Goal: Information Seeking & Learning: Compare options

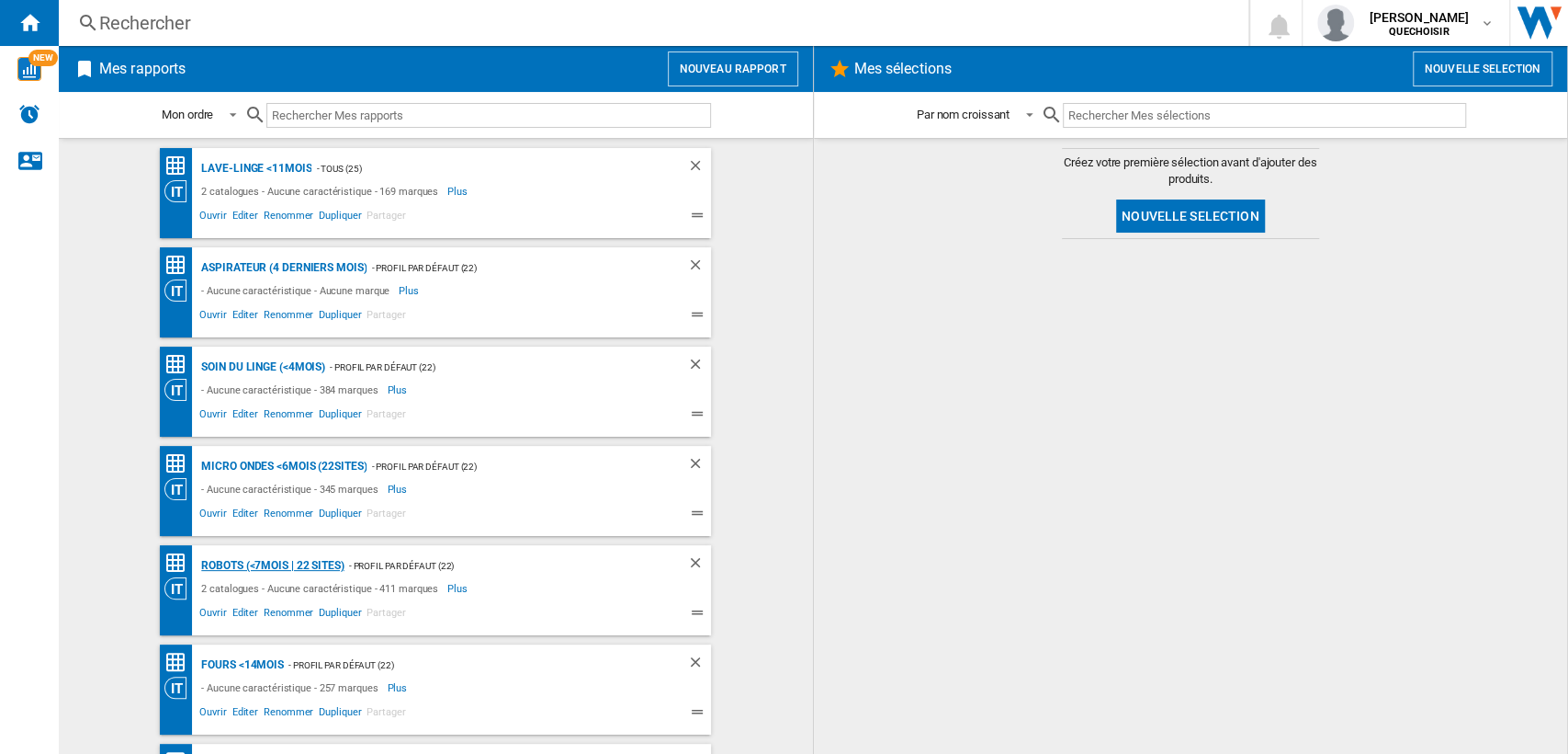
click at [235, 566] on div "Robots (<7mois | 22 sites)" at bounding box center [270, 565] width 147 height 23
click at [240, 466] on div "Micro ondes <6mois (22sites)" at bounding box center [281, 466] width 170 height 23
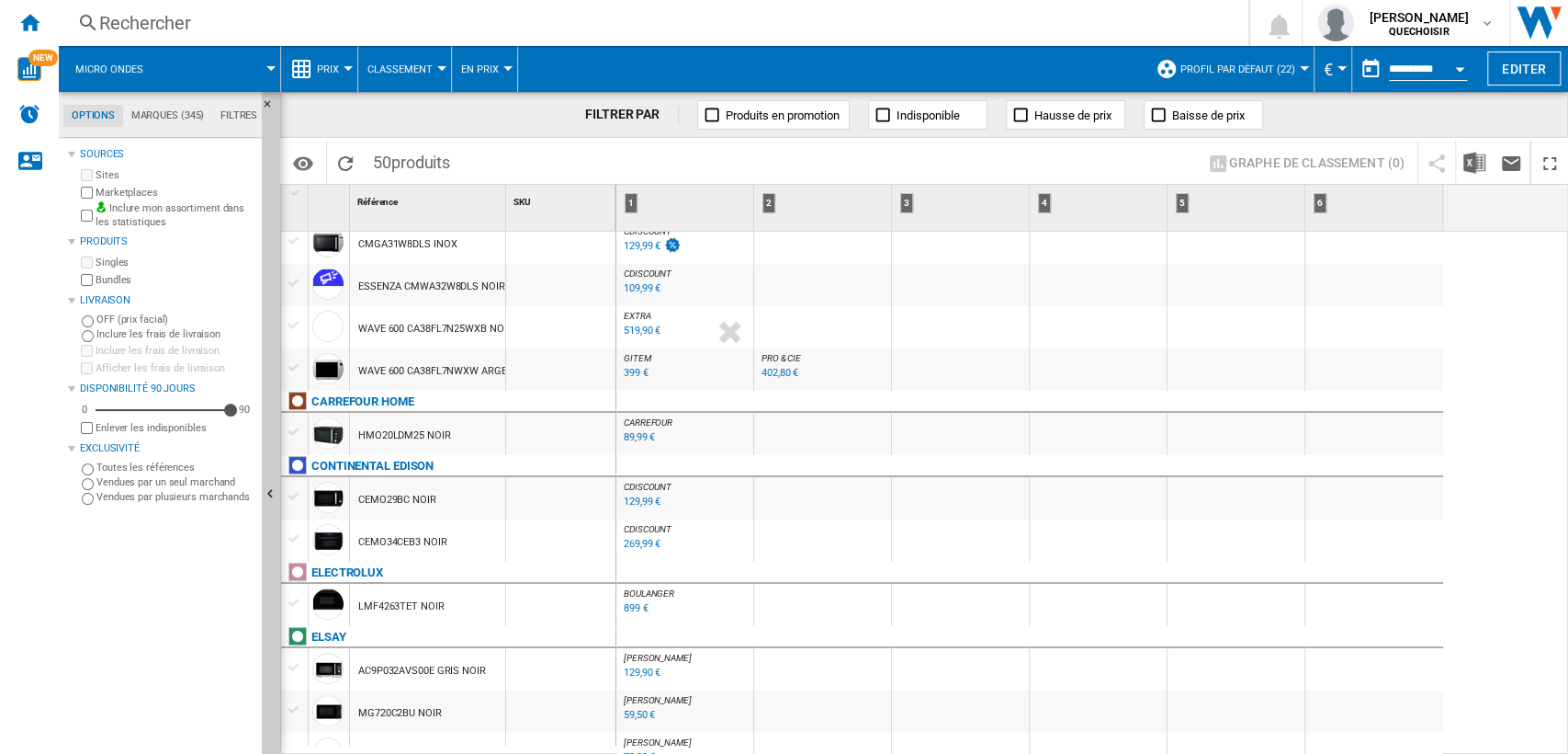
scroll to position [306, 0]
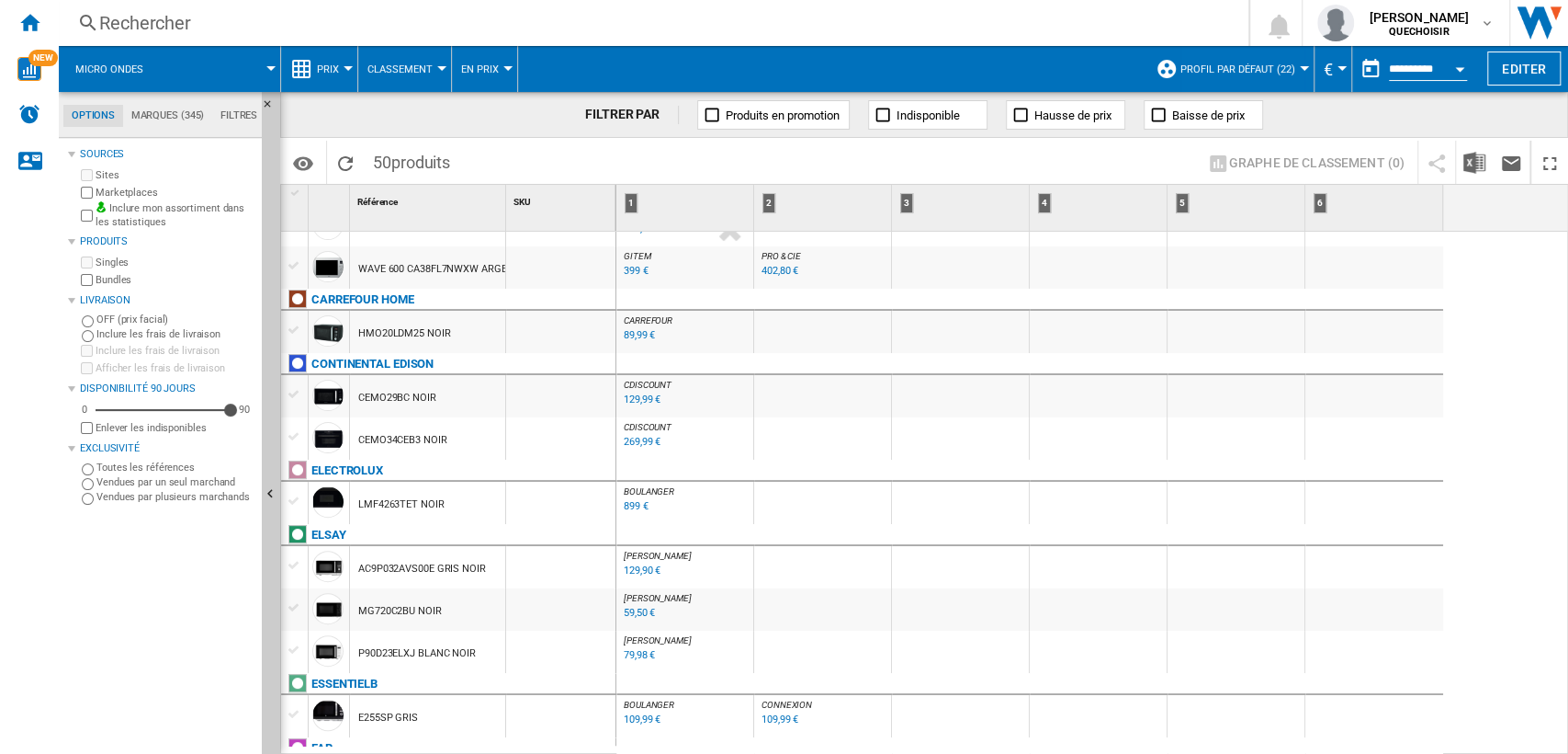
click at [633, 340] on div "89,99 €" at bounding box center [639, 335] width 31 height 12
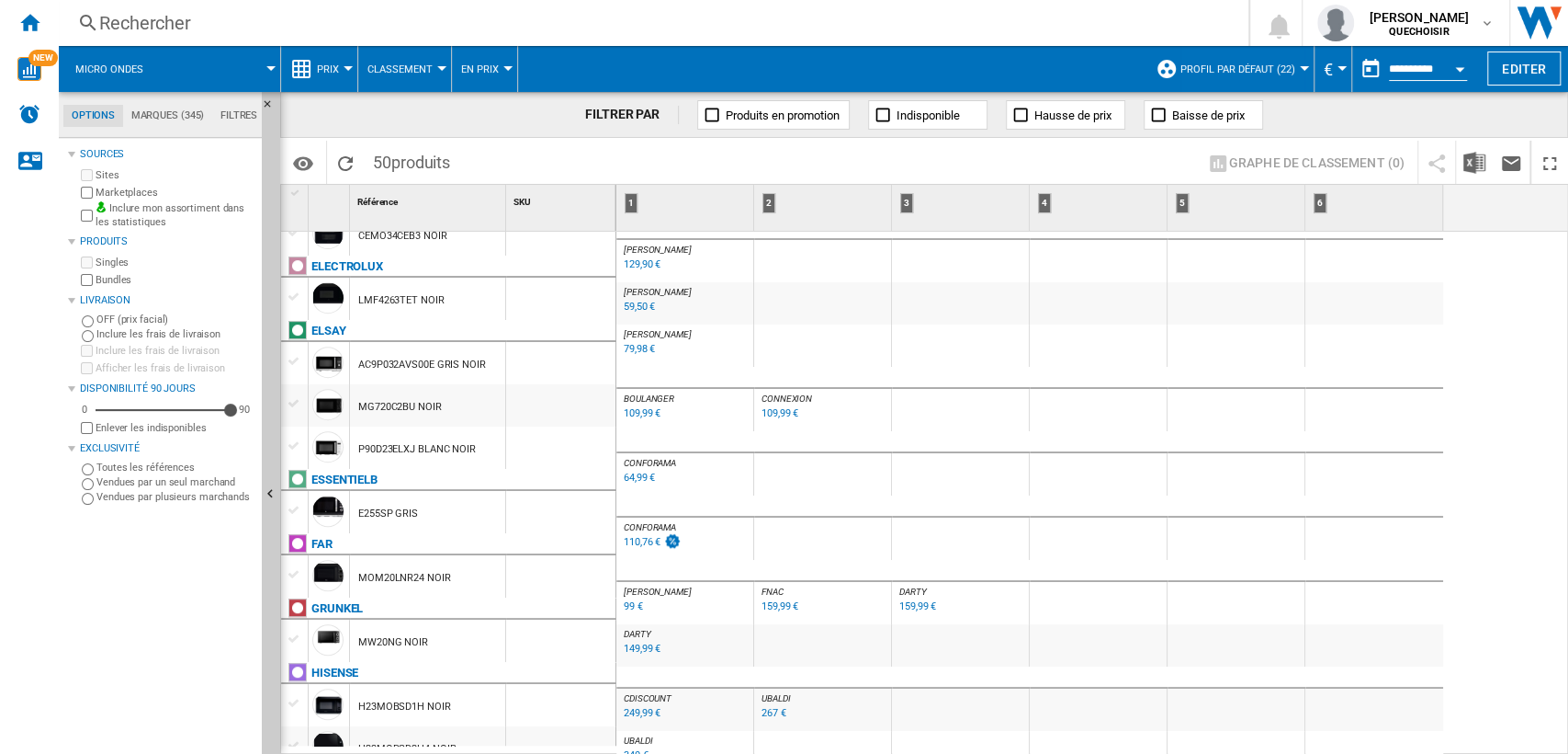
scroll to position [612, 0]
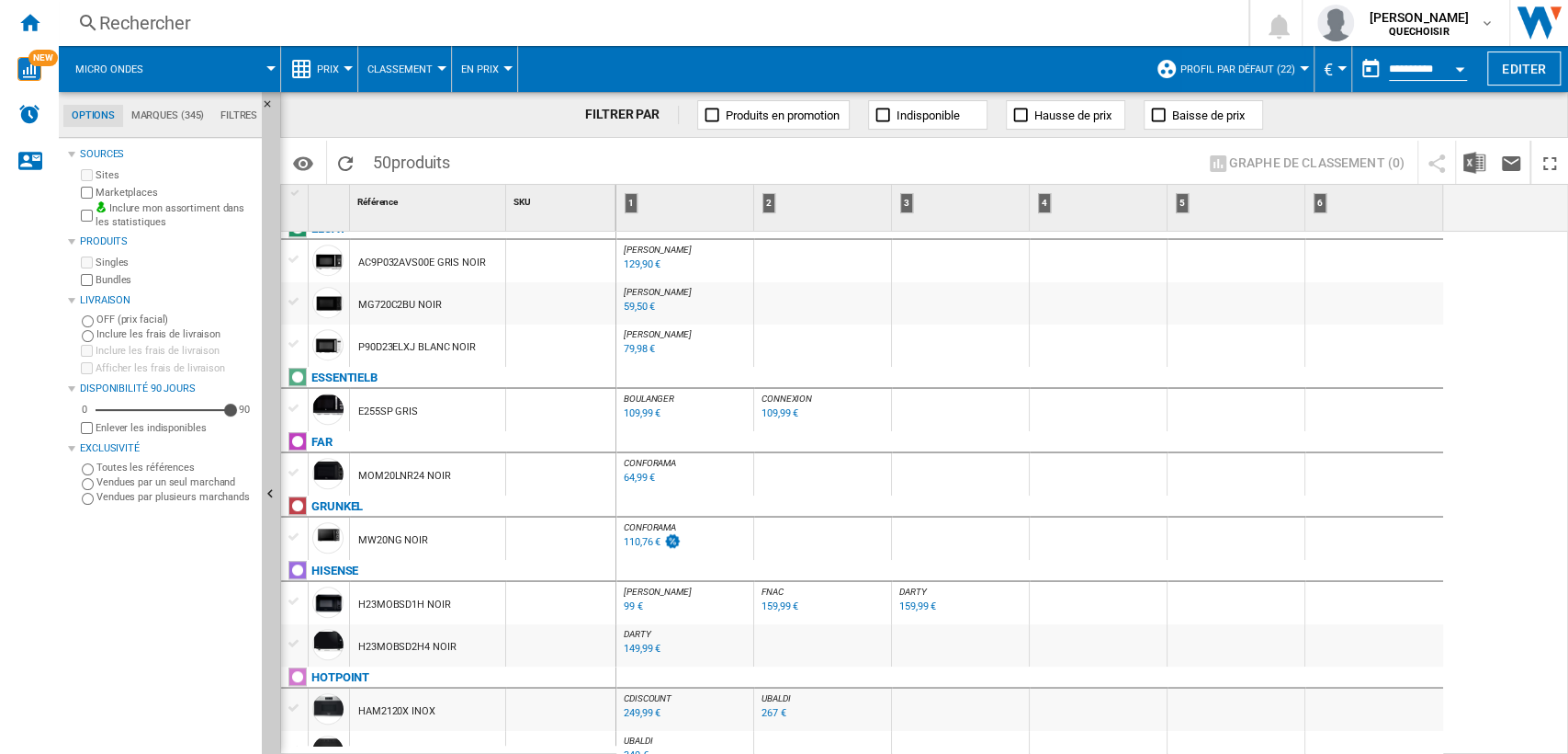
click at [644, 405] on div "109,99 €" at bounding box center [640, 413] width 39 height 19
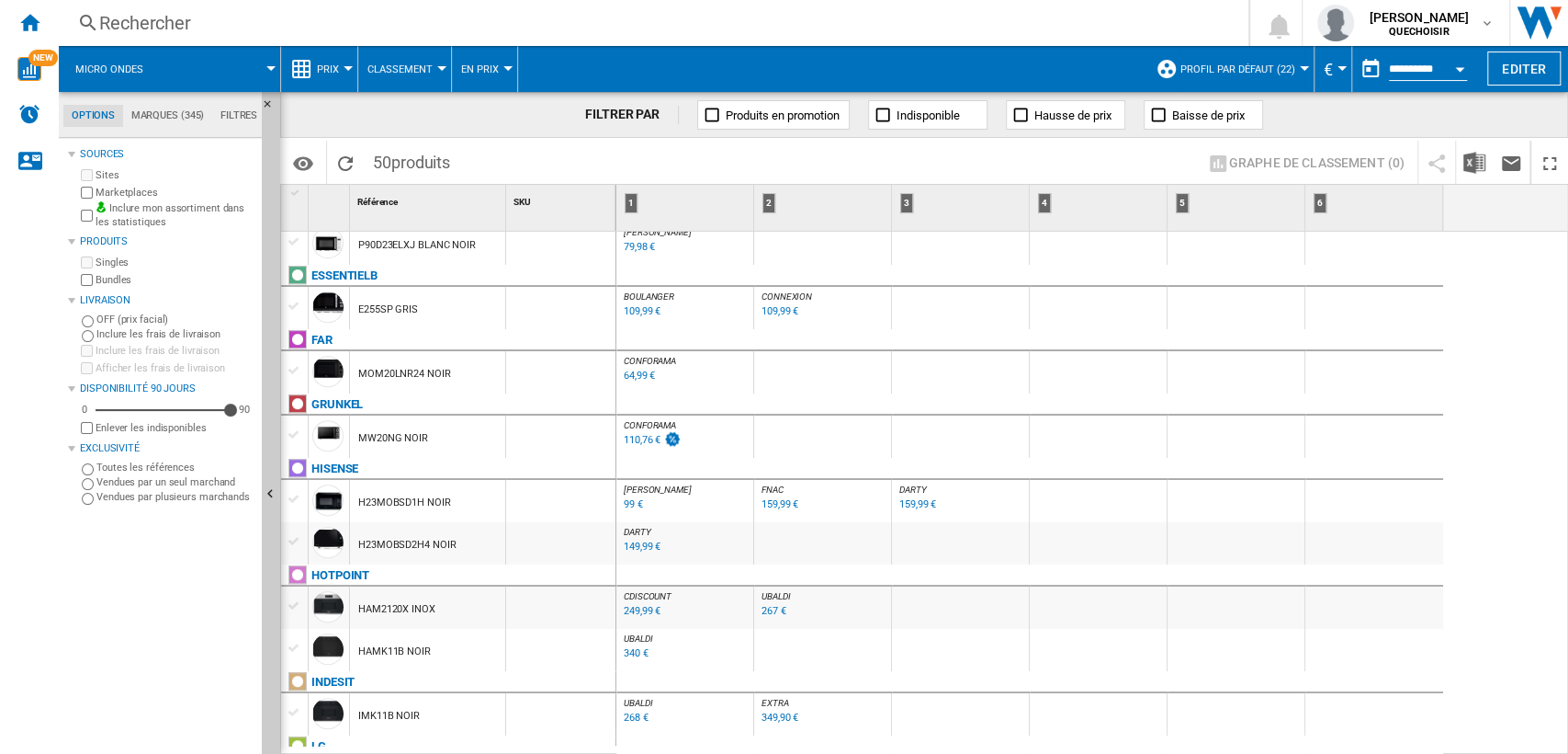
scroll to position [816, 0]
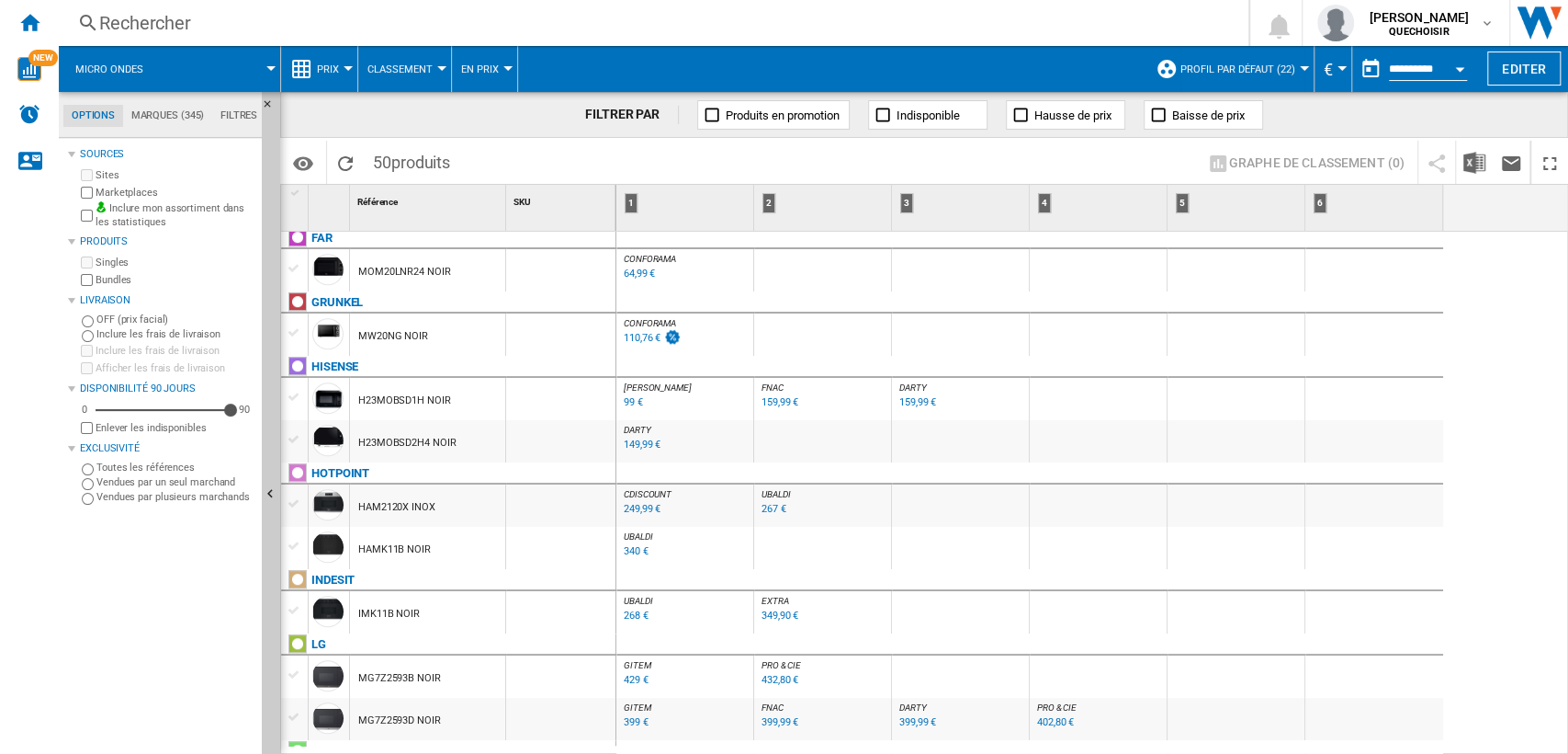
click at [639, 450] on div "149,99 €" at bounding box center [640, 445] width 39 height 19
click at [908, 403] on div "159,99 €" at bounding box center [917, 403] width 36 height 12
click at [633, 400] on div "99 €" at bounding box center [633, 403] width 20 height 12
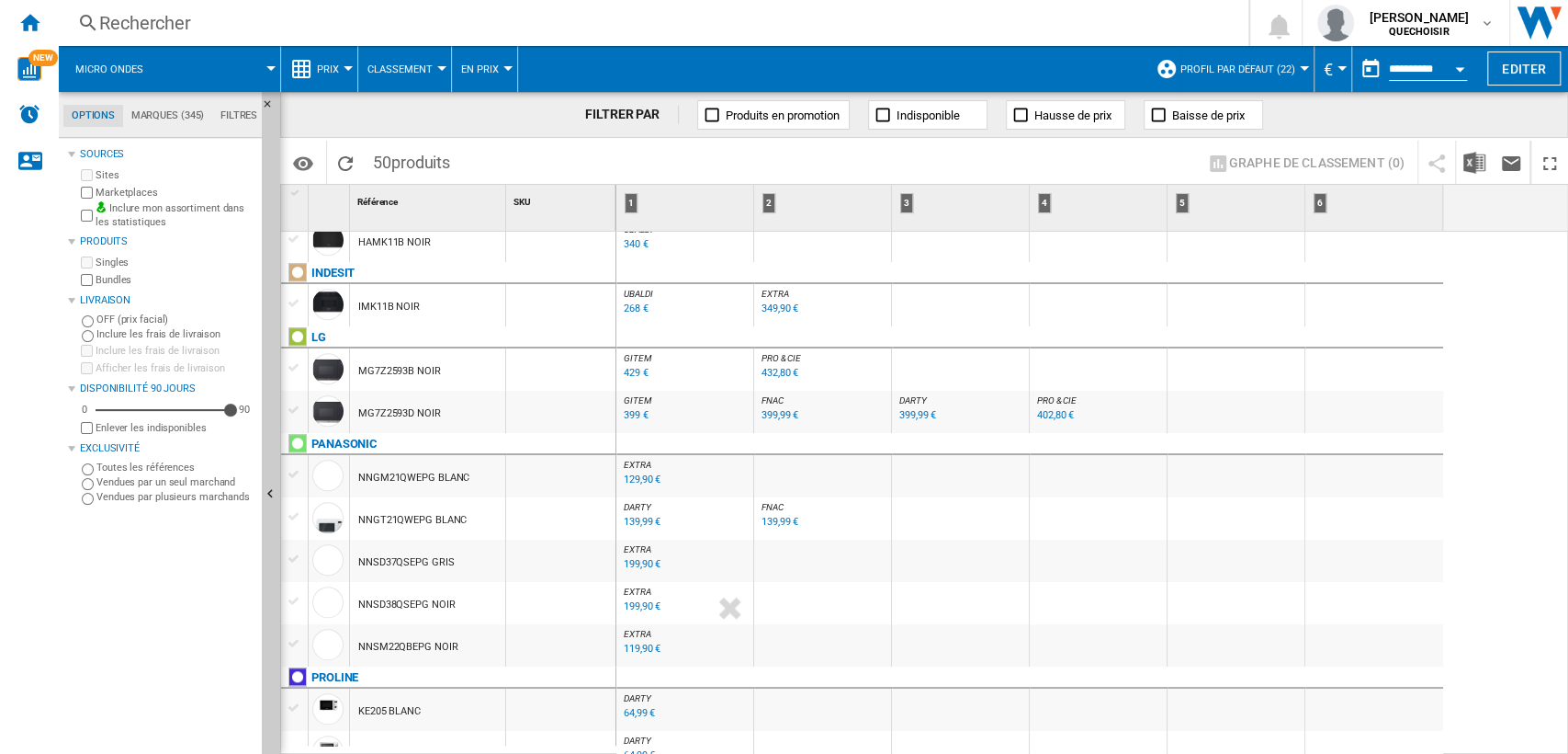
scroll to position [1225, 0]
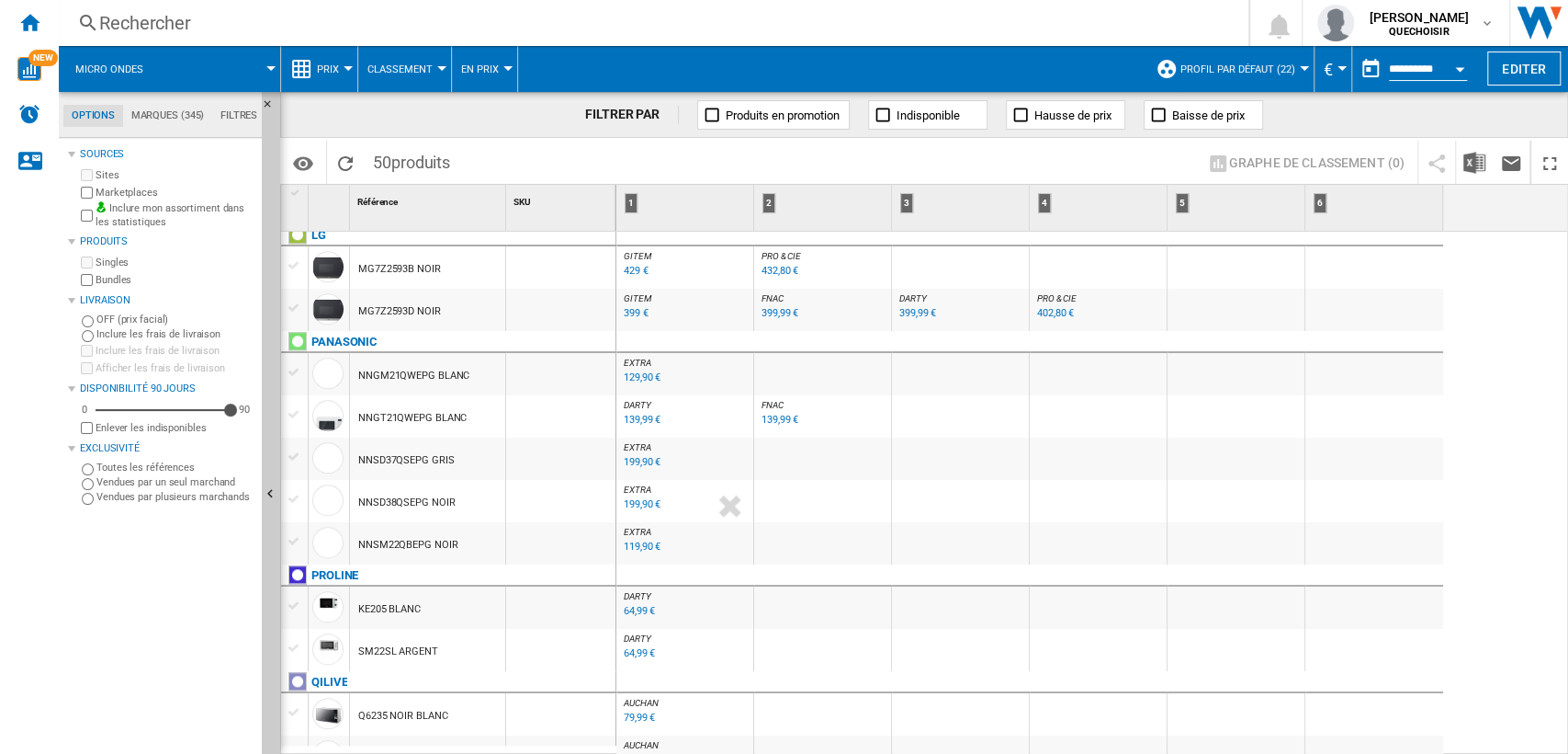
click at [634, 463] on div "199,90 €" at bounding box center [641, 462] width 36 height 12
click at [638, 505] on div "199,90 €" at bounding box center [641, 504] width 36 height 12
click at [632, 547] on div "119,90 €" at bounding box center [641, 546] width 36 height 12
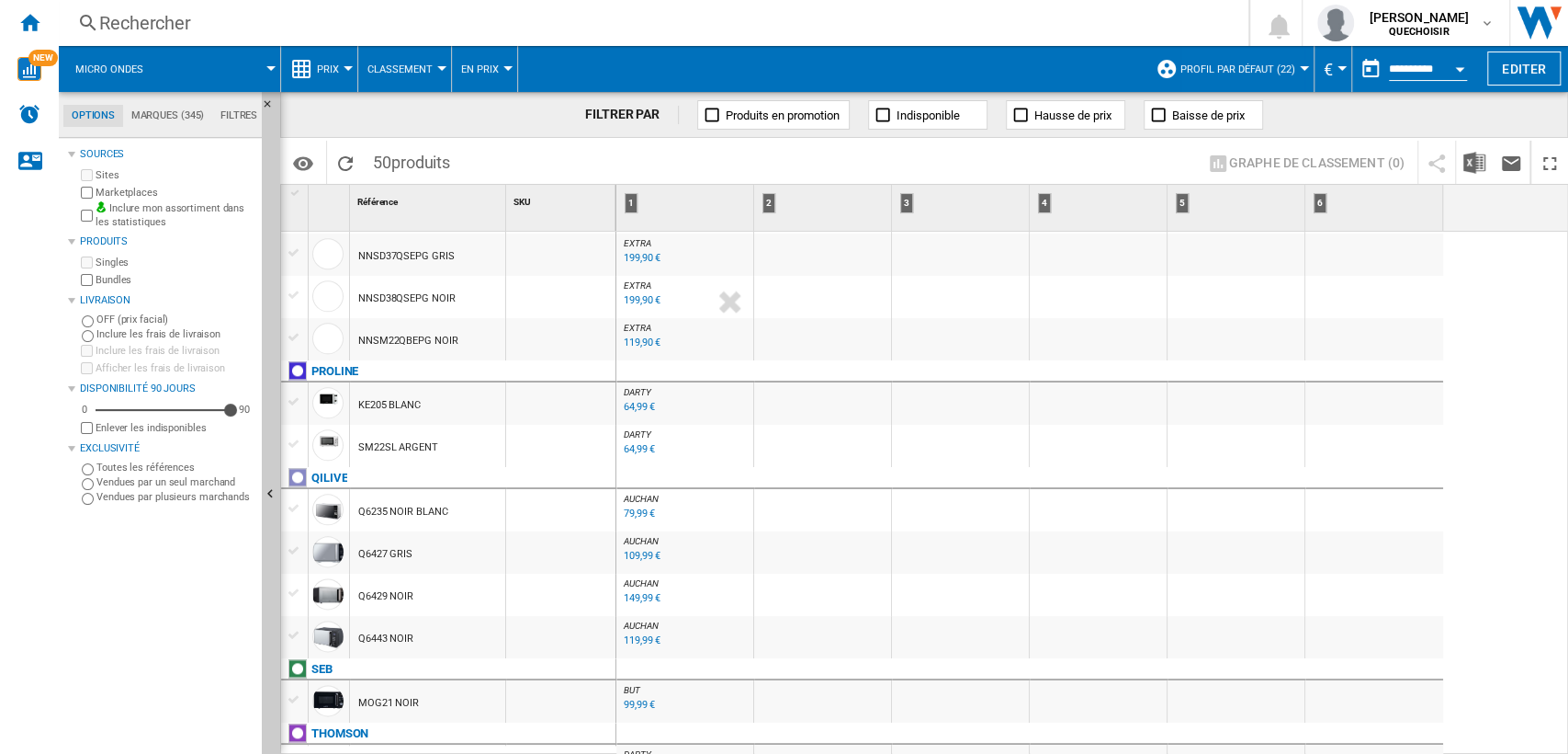
scroll to position [1532, 0]
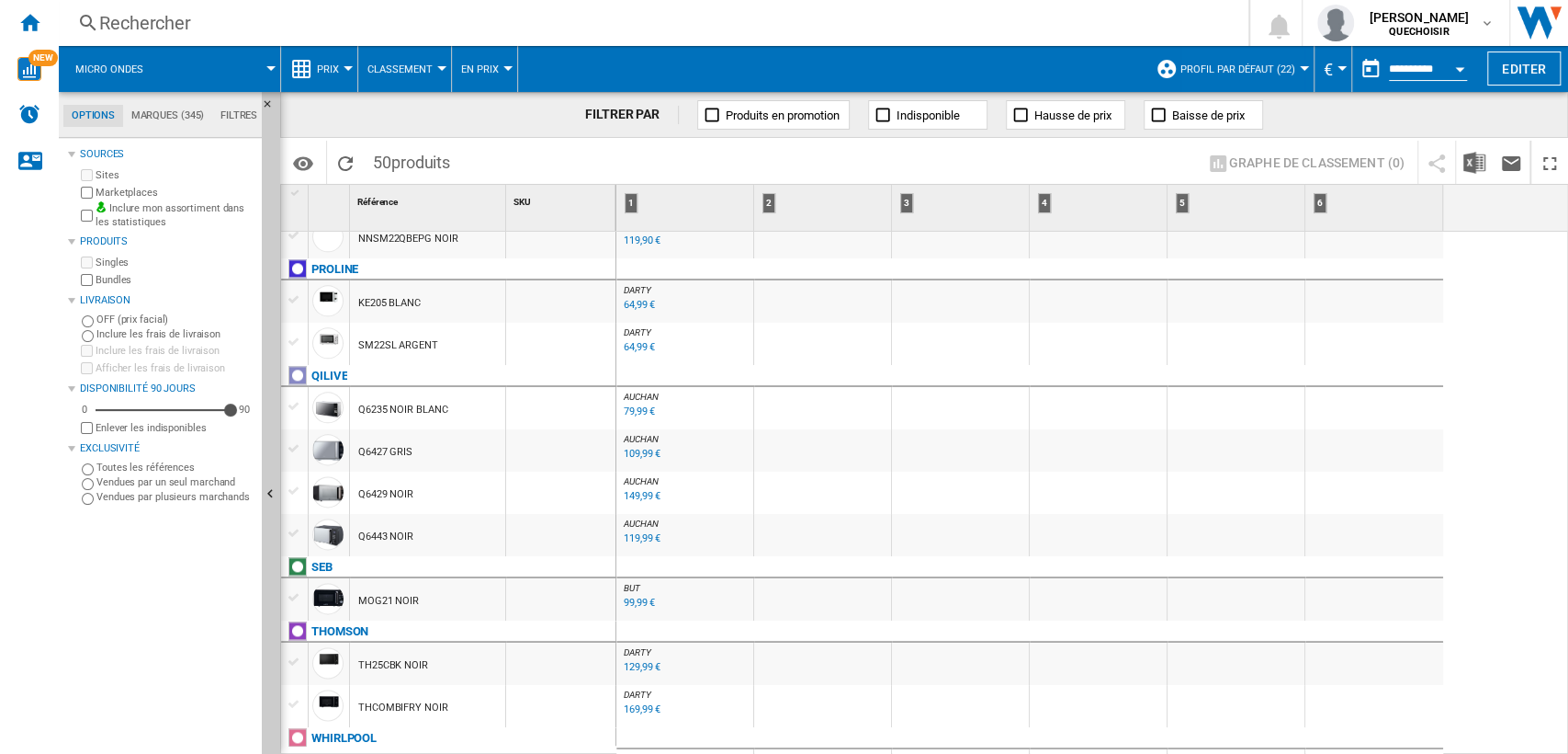
click at [629, 498] on div "149,99 €" at bounding box center [641, 496] width 36 height 12
click at [634, 536] on div "119,99 €" at bounding box center [641, 538] width 36 height 12
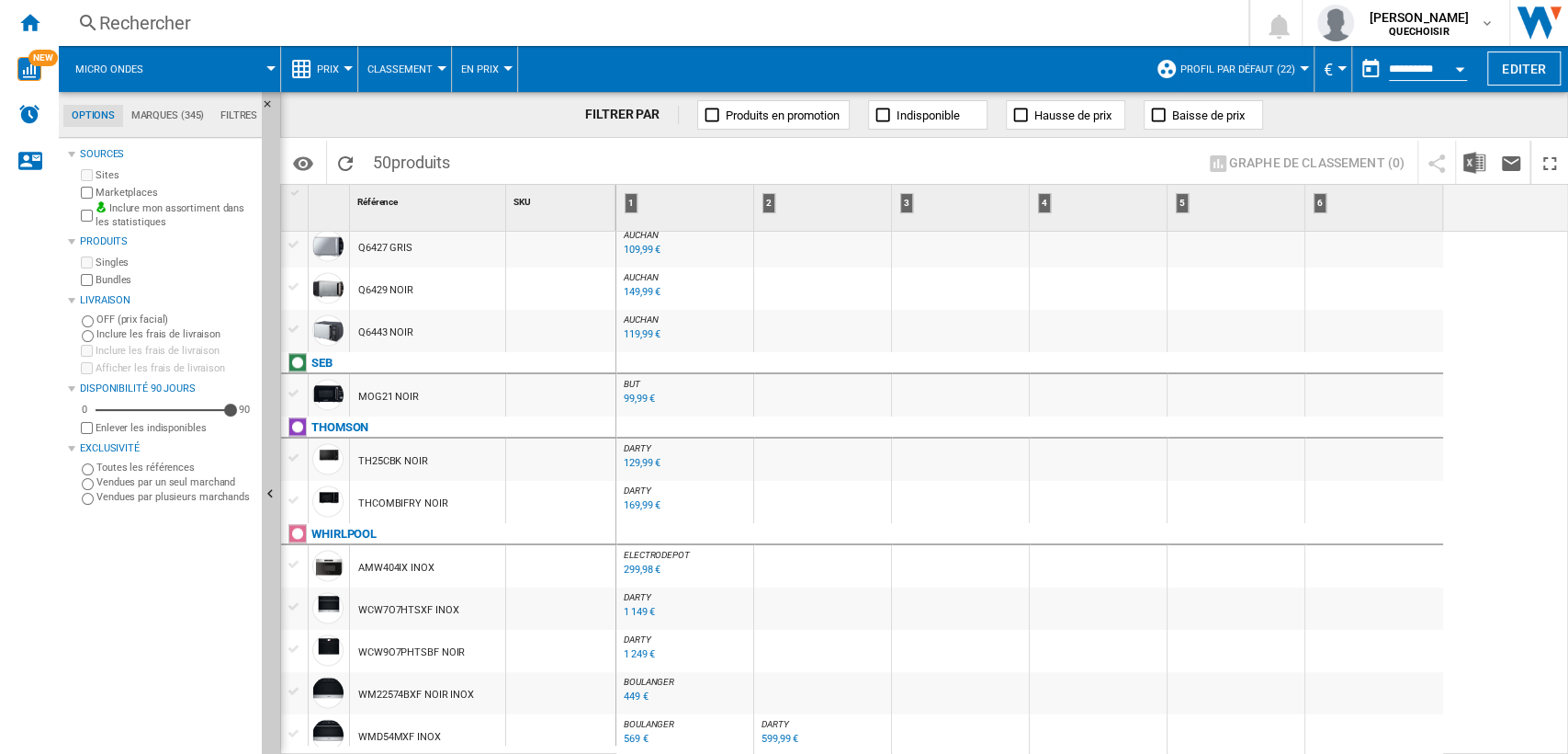
scroll to position [1839, 0]
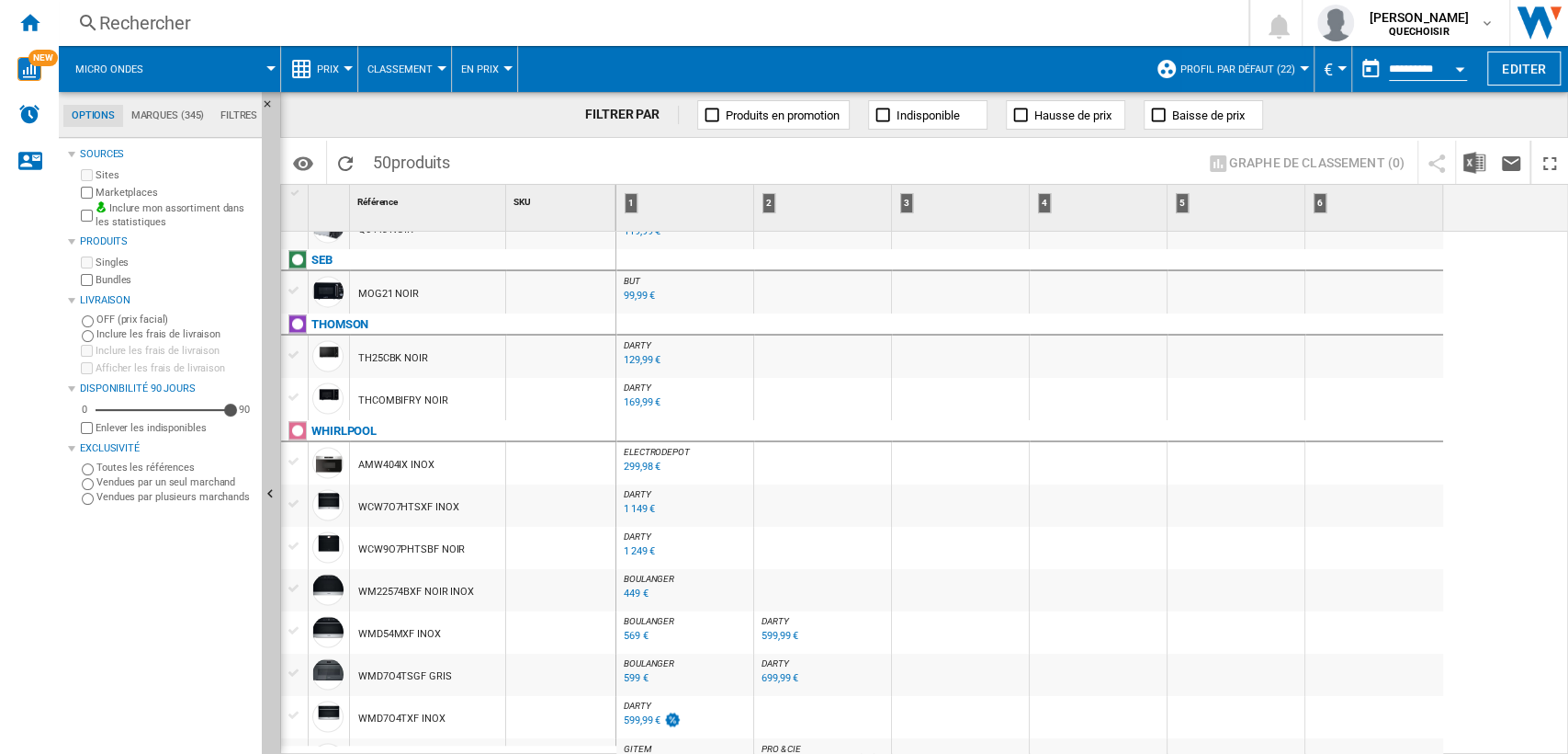
click at [645, 360] on div "129,99 €" at bounding box center [641, 360] width 36 height 12
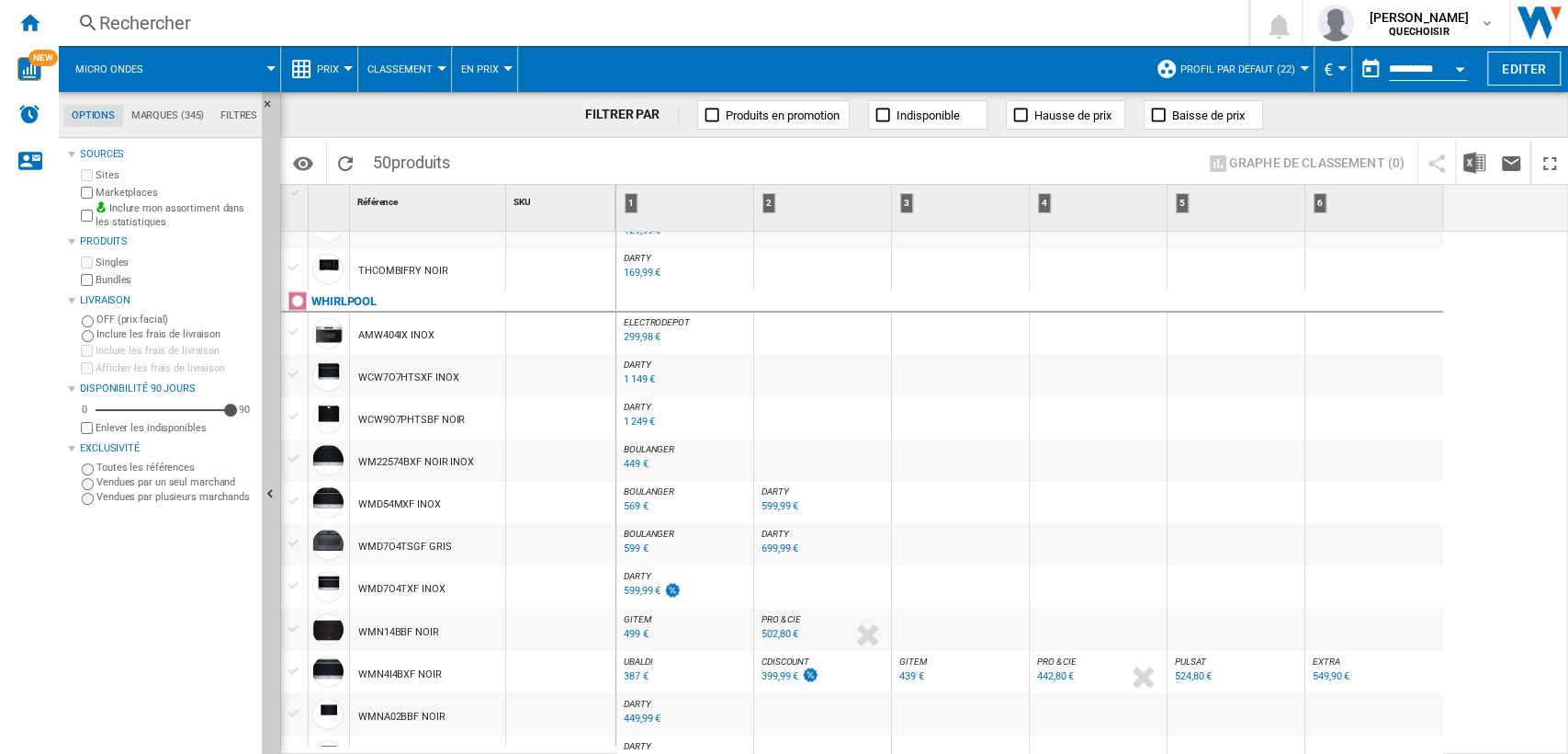
scroll to position [2033, 0]
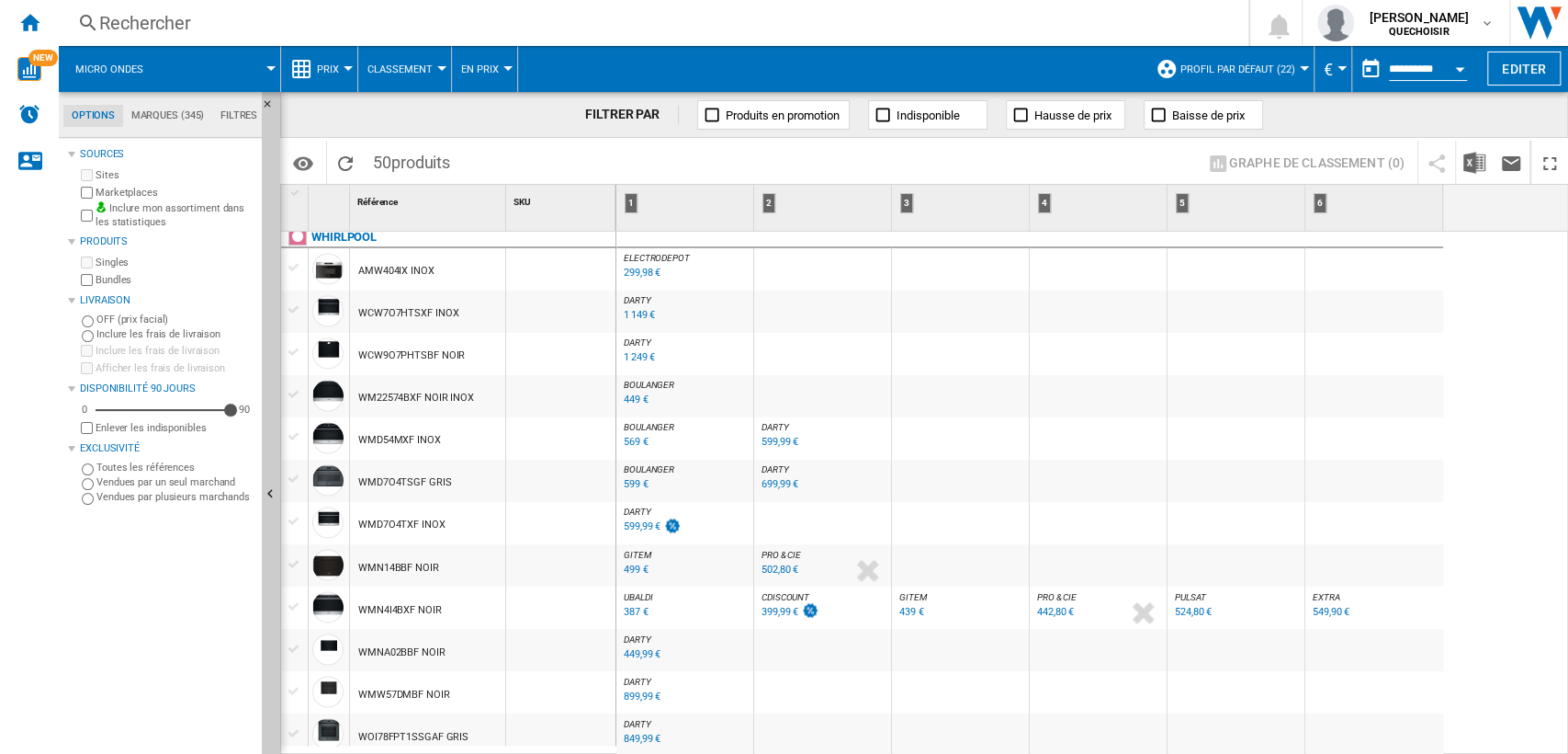
click at [633, 696] on div "899,99 €" at bounding box center [641, 696] width 36 height 12
click at [632, 740] on div "849,99 €" at bounding box center [641, 737] width 36 height 12
click at [374, 735] on div "WOI78FPT1SSGAF GRIS" at bounding box center [413, 736] width 110 height 42
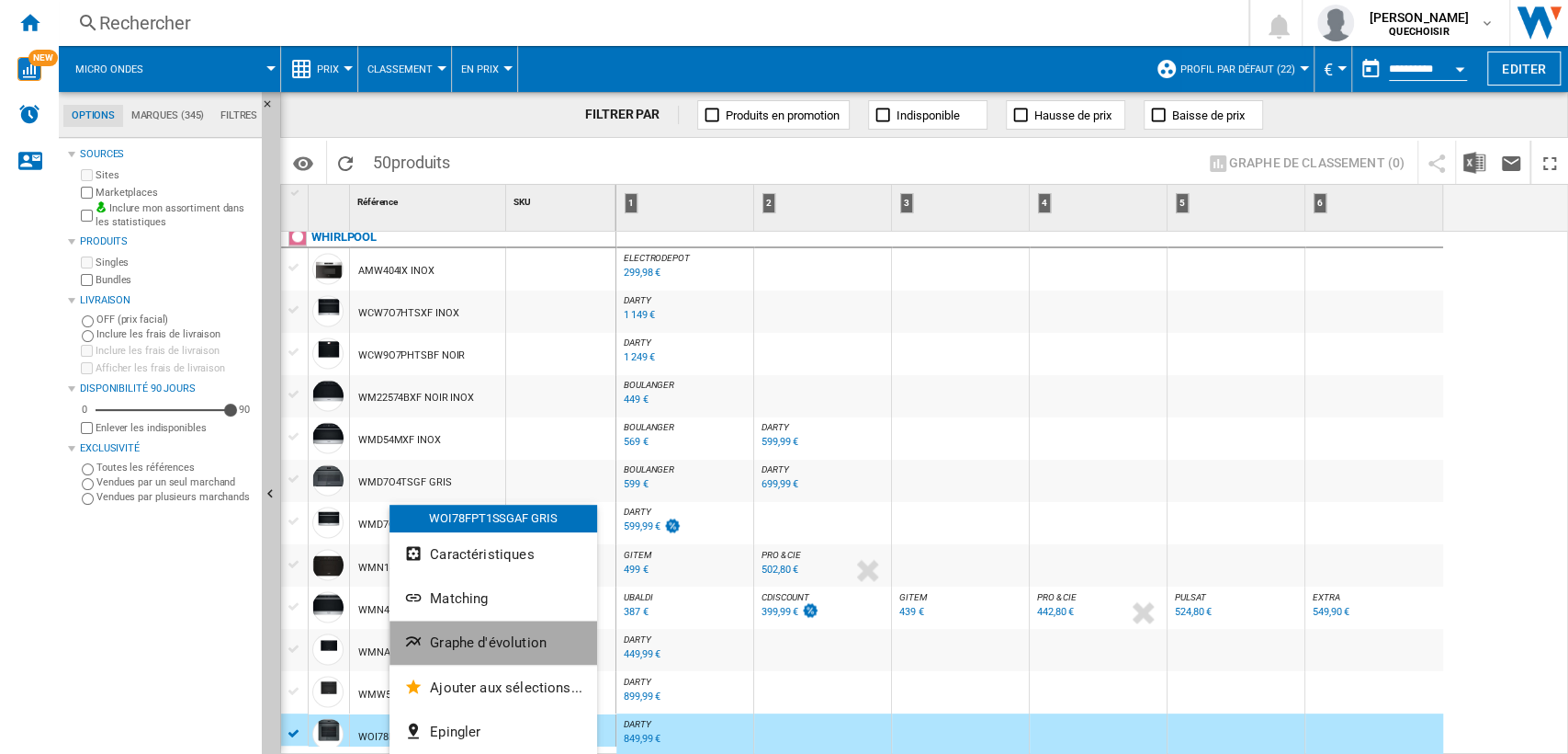
click at [499, 641] on span "Graphe d'évolution" at bounding box center [488, 642] width 117 height 17
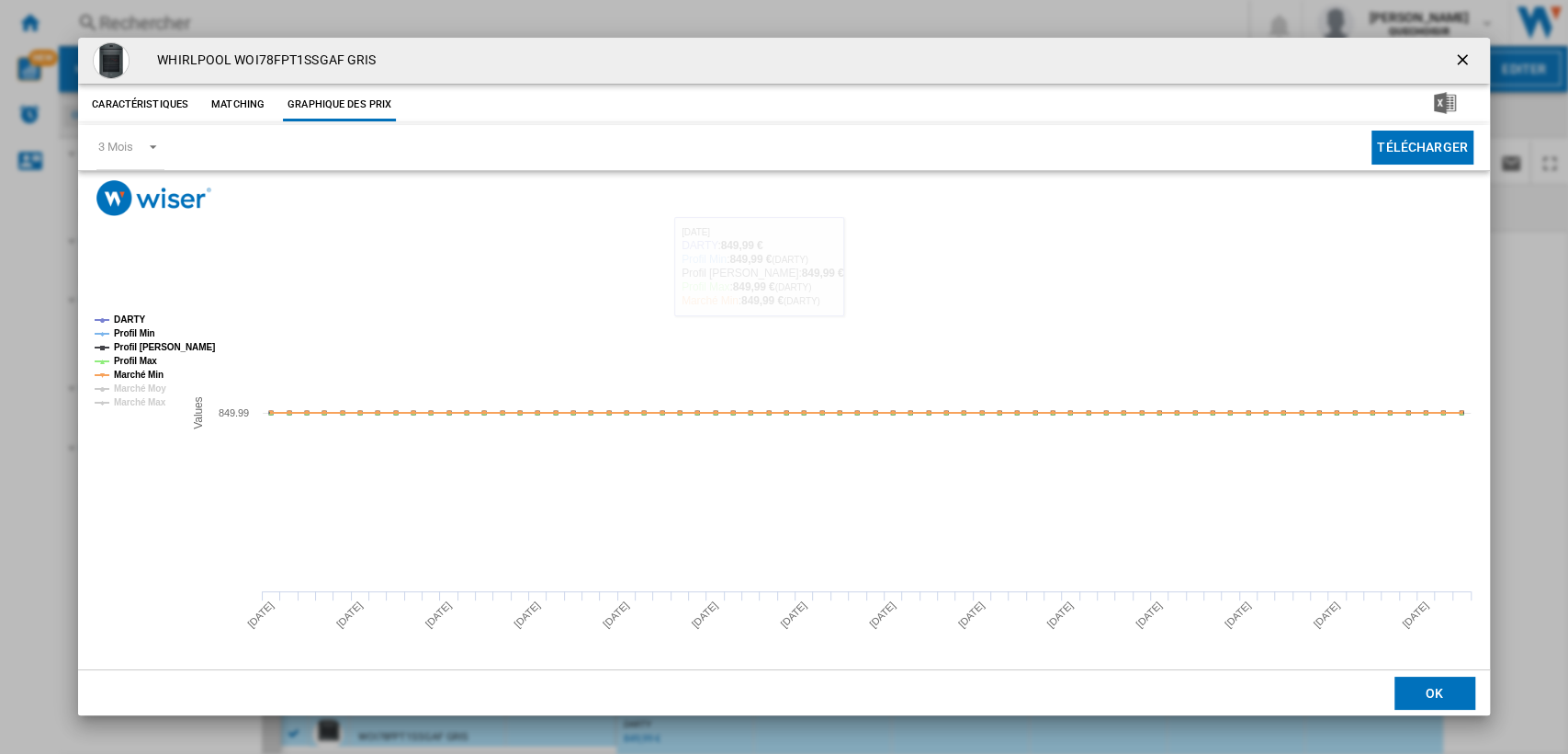
click at [1464, 61] on ng-md-icon "getI18NText('BUTTONS.CLOSE_DIALOG')" at bounding box center [1465, 61] width 22 height 22
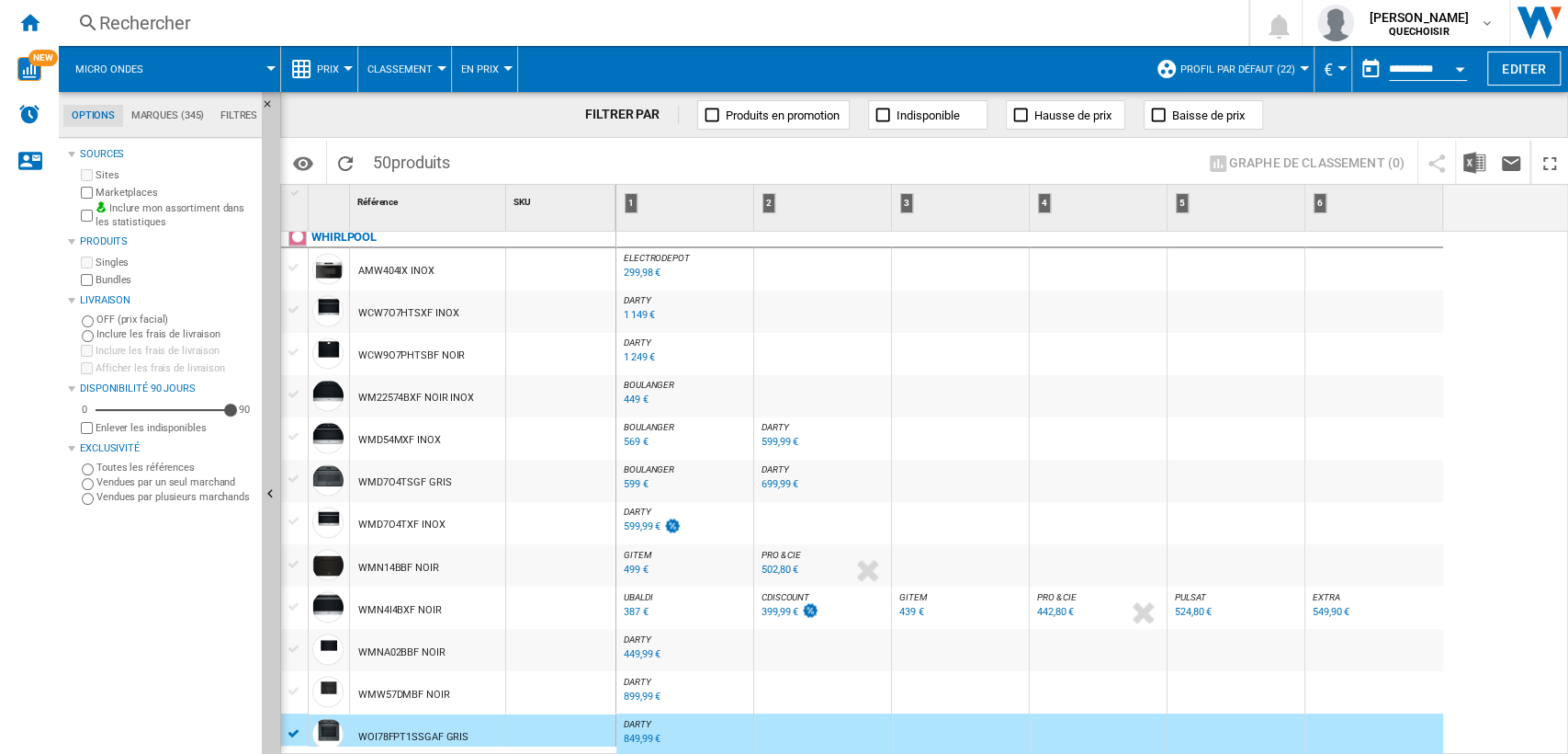
click at [626, 734] on div "849,99 €" at bounding box center [641, 737] width 36 height 12
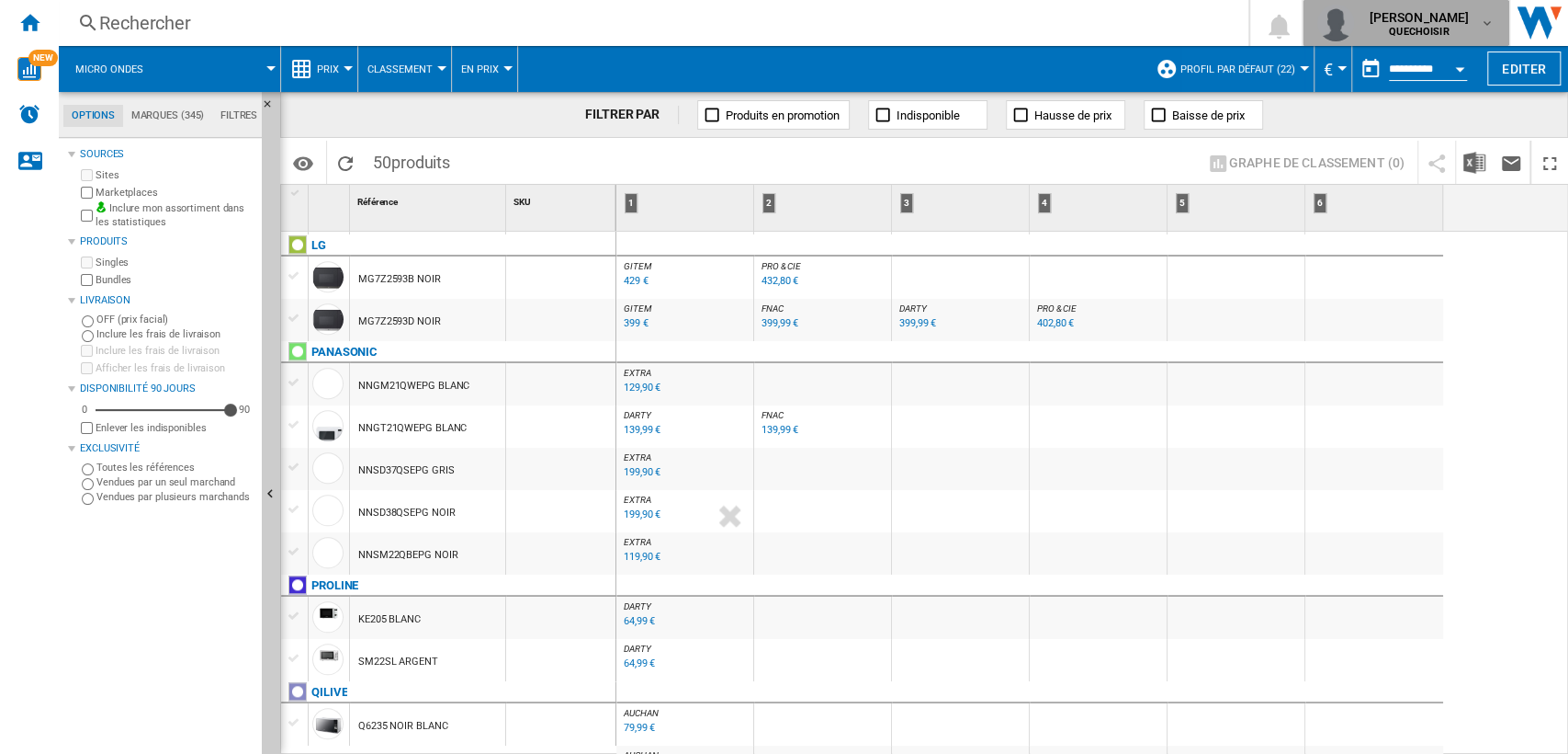
click at [1426, 16] on span "[PERSON_NAME]" at bounding box center [1419, 17] width 100 height 19
